Goal: Navigation & Orientation: Find specific page/section

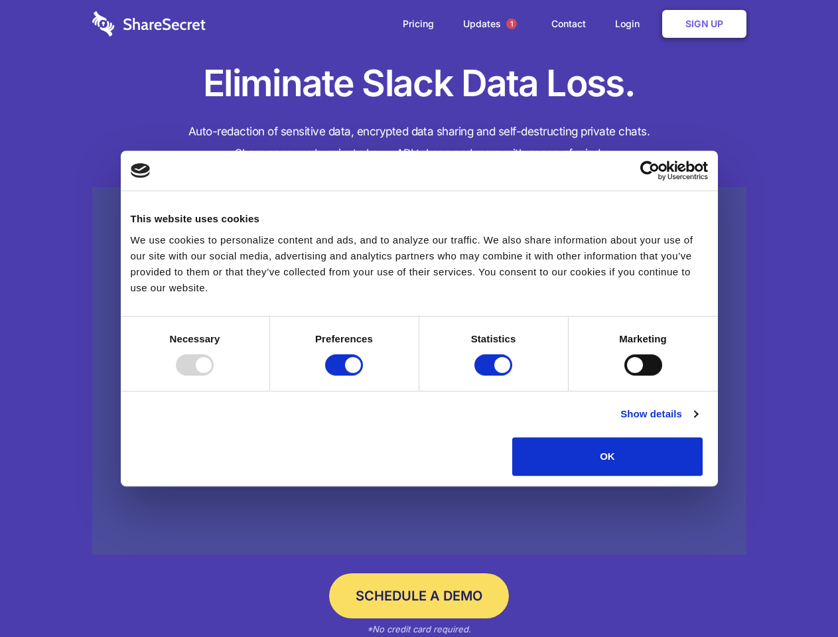
click at [214, 376] on div at bounding box center [195, 364] width 38 height 21
click at [363, 376] on input "Preferences" at bounding box center [344, 364] width 38 height 21
checkbox input "false"
click at [495, 376] on input "Statistics" at bounding box center [494, 364] width 38 height 21
checkbox input "false"
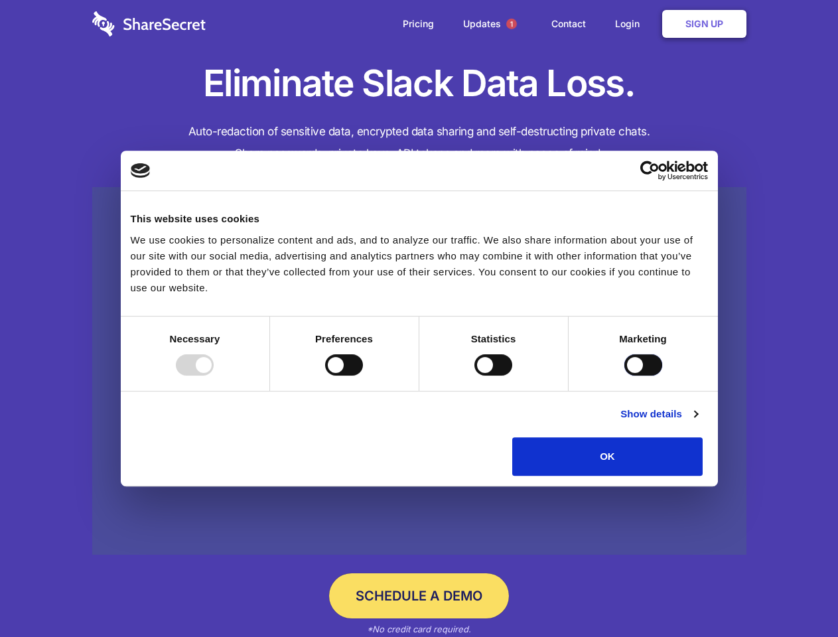
click at [625, 376] on input "Marketing" at bounding box center [644, 364] width 38 height 21
checkbox input "true"
click at [698, 422] on link "Show details" at bounding box center [659, 414] width 77 height 16
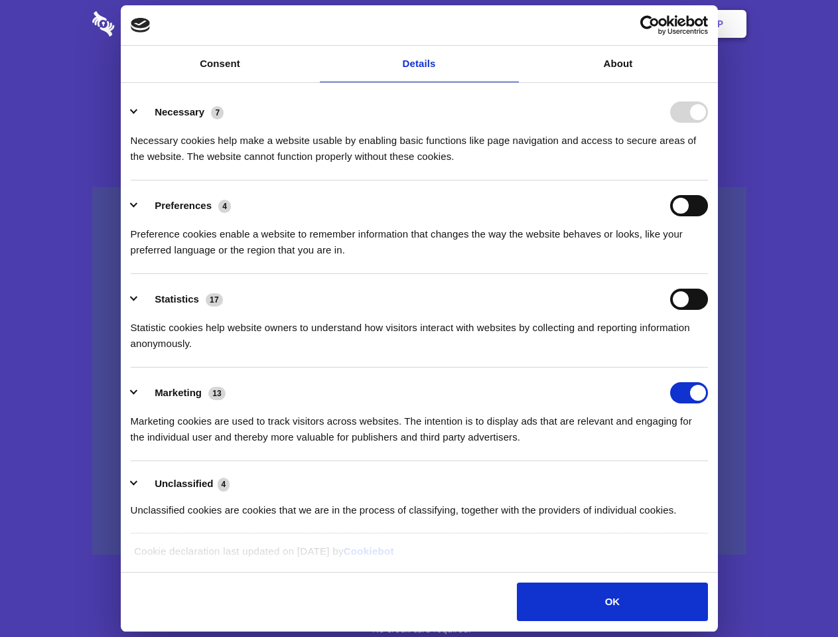
click at [708, 165] on div "Necessary cookies help make a website usable by enabling basic functions like p…" at bounding box center [420, 144] width 578 height 42
click at [511, 24] on span "1" at bounding box center [511, 24] width 11 height 11
